Goal: Check status: Check status

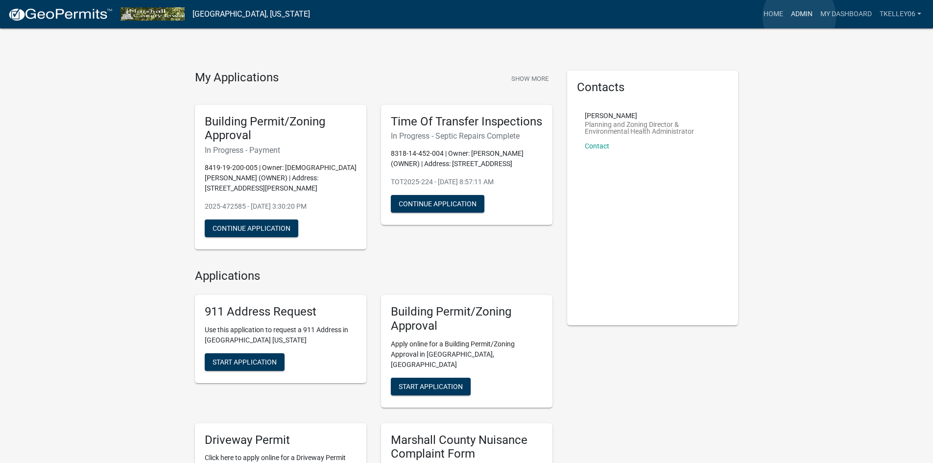
click at [469, 17] on link "Admin" at bounding box center [801, 14] width 29 height 19
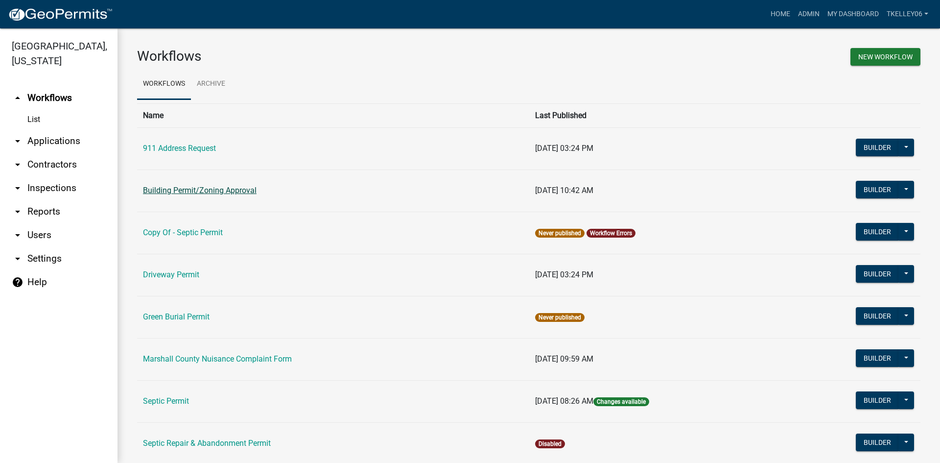
click at [191, 191] on link "Building Permit/Zoning Approval" at bounding box center [200, 190] width 114 height 9
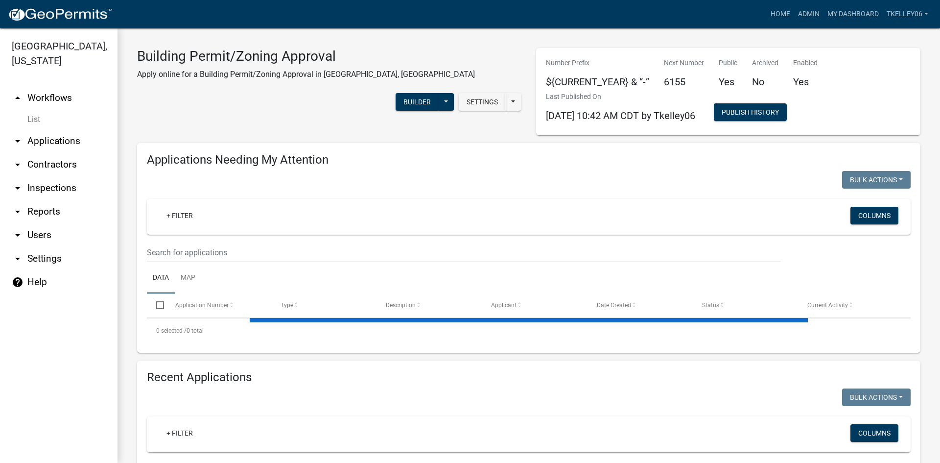
select select "3: 100"
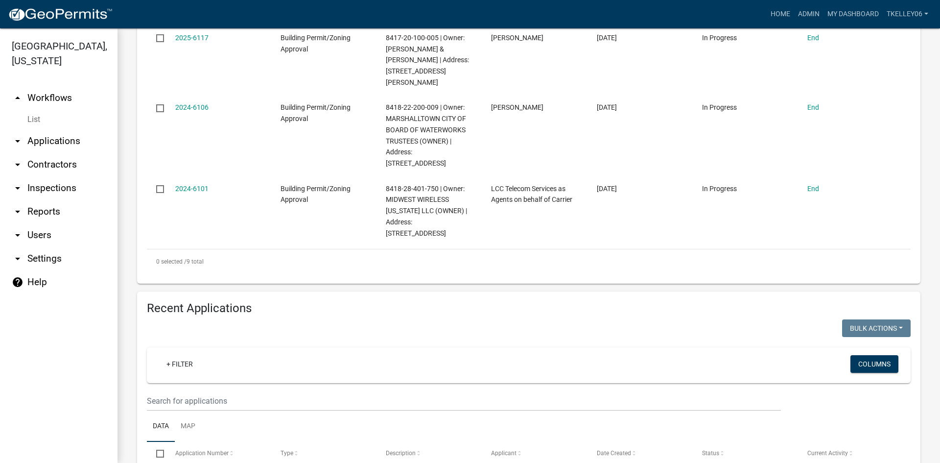
scroll to position [539, 0]
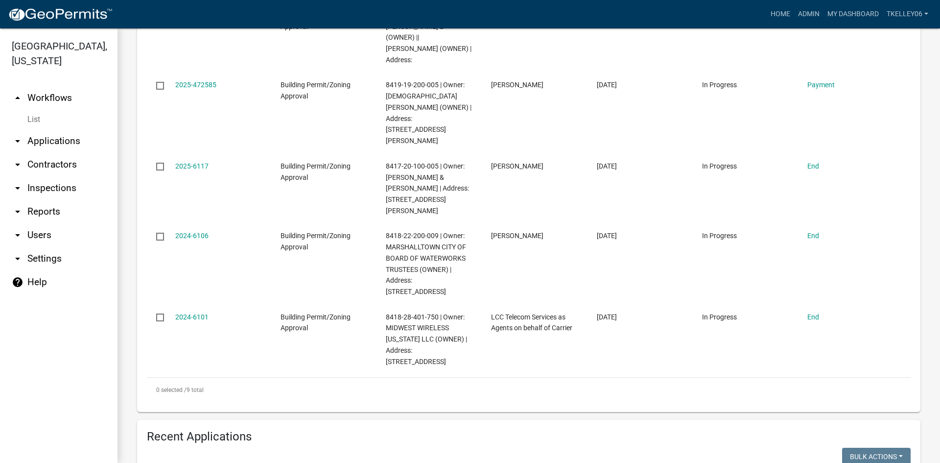
type input "b"
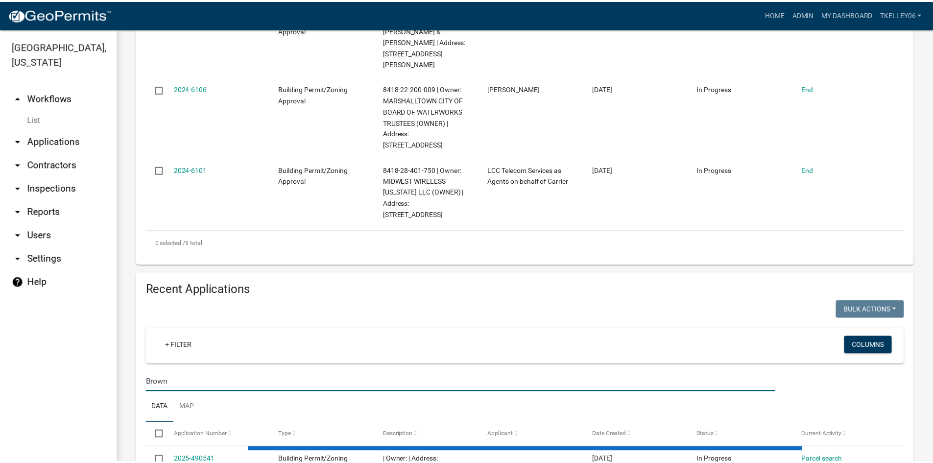
scroll to position [881, 0]
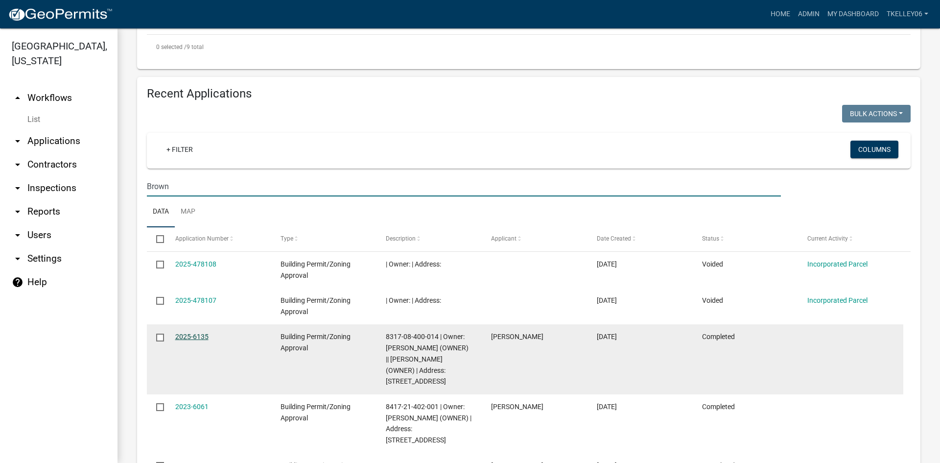
type input "Brown"
click at [191, 332] on link "2025-6135" at bounding box center [191, 336] width 33 height 8
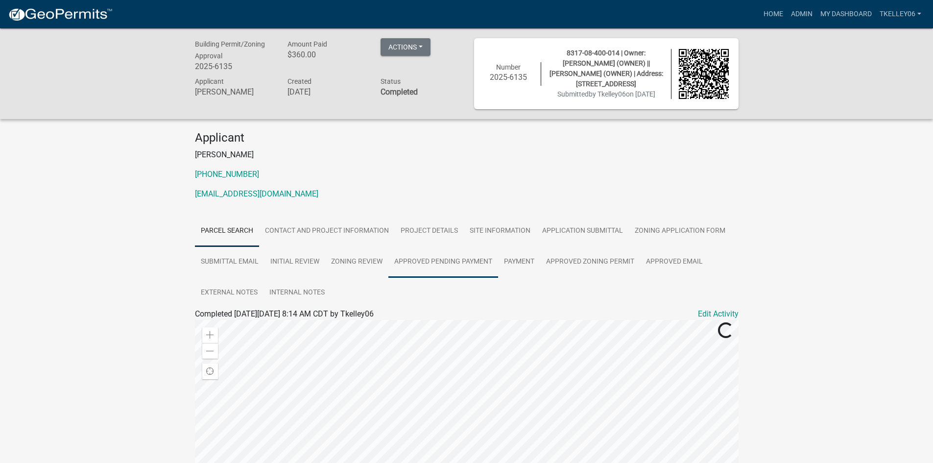
click at [431, 259] on link "Approved Pending Payment" at bounding box center [443, 261] width 110 height 31
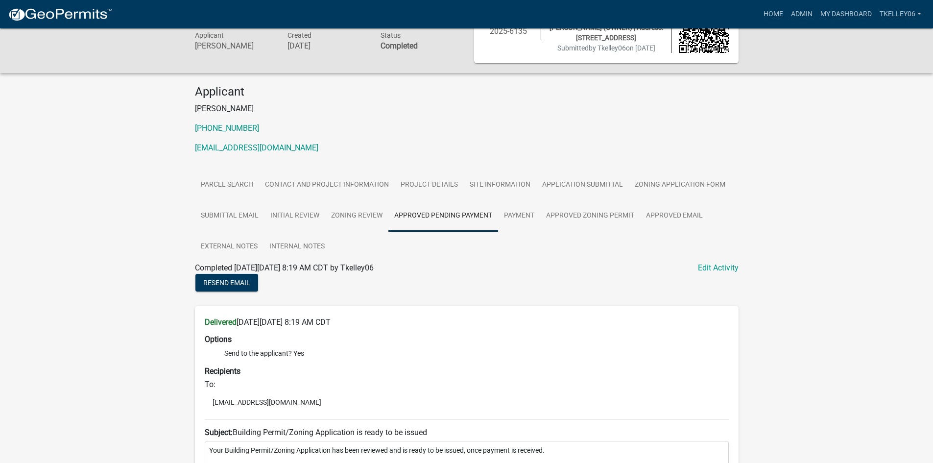
scroll to position [28, 0]
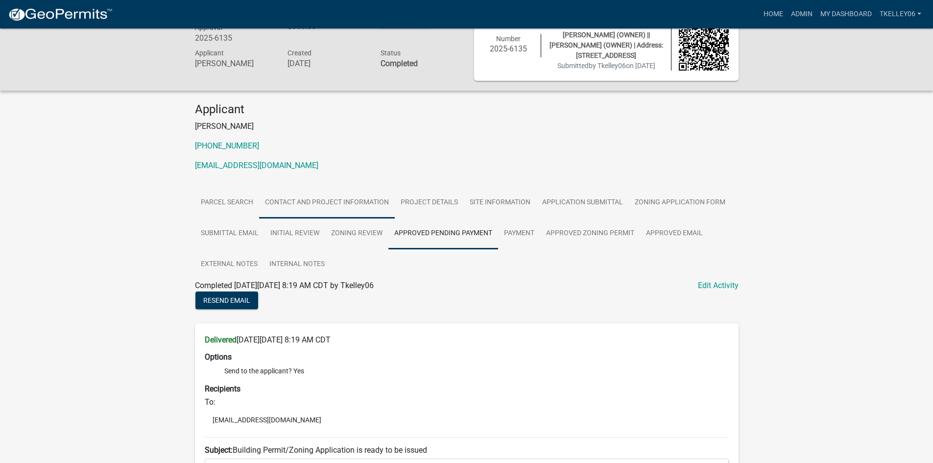
click at [363, 197] on link "Contact and Project Information" at bounding box center [327, 202] width 136 height 31
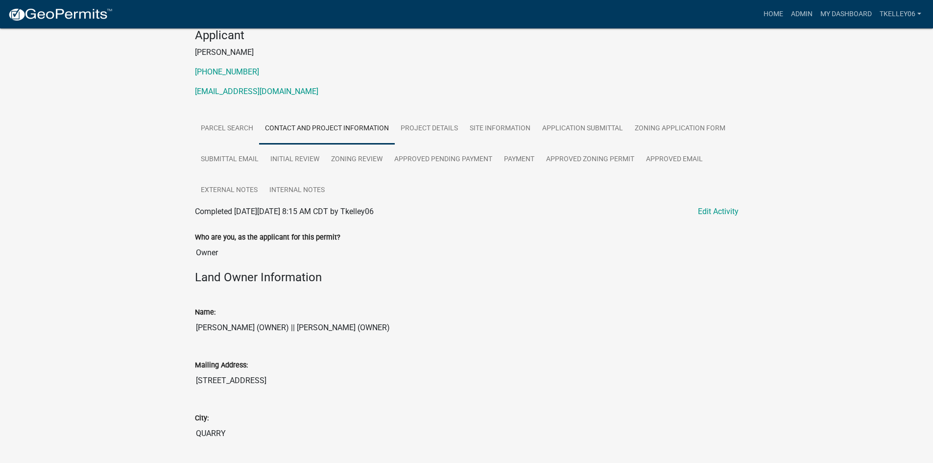
scroll to position [0, 0]
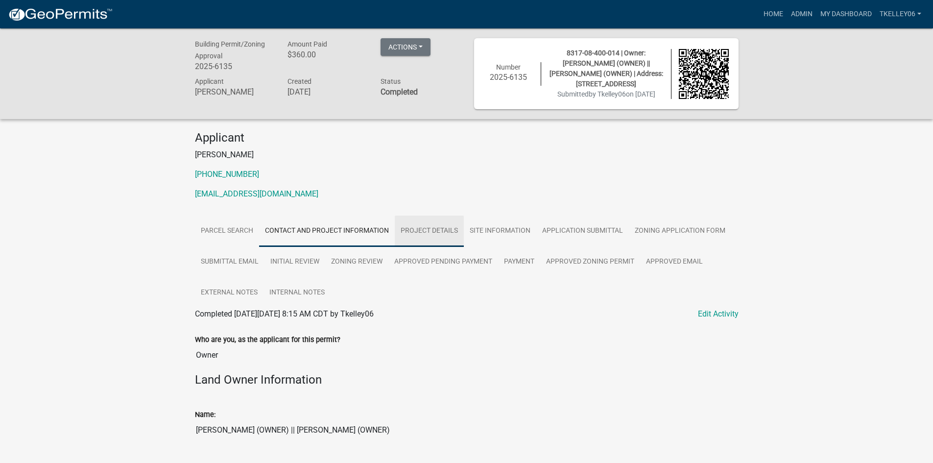
click at [446, 228] on link "Project Details" at bounding box center [429, 230] width 69 height 31
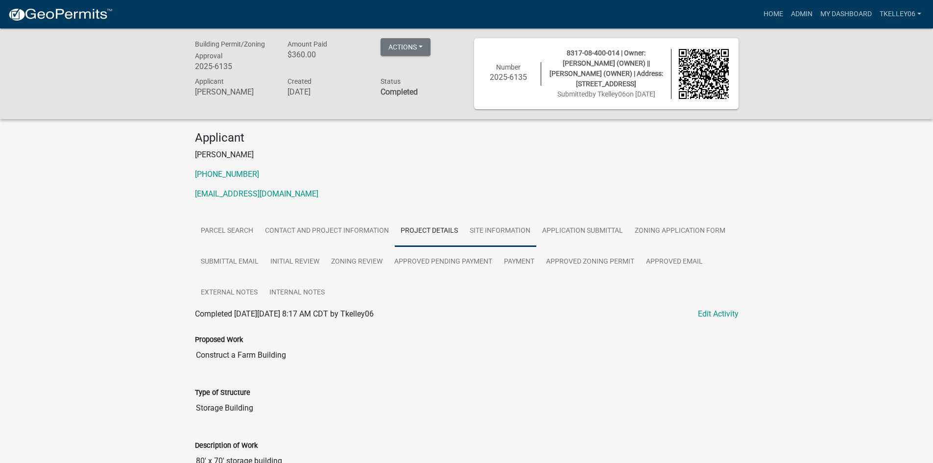
click at [469, 228] on link "Site Information" at bounding box center [500, 230] width 72 height 31
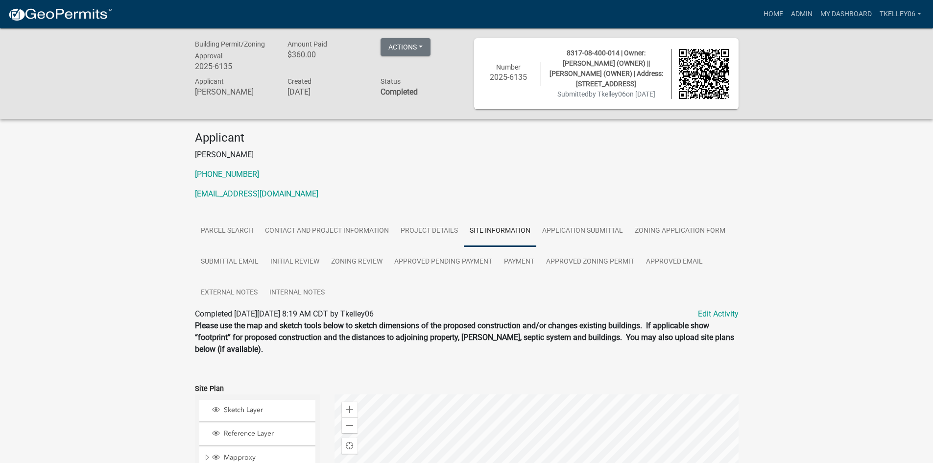
scroll to position [196, 0]
